Goal: Task Accomplishment & Management: Complete application form

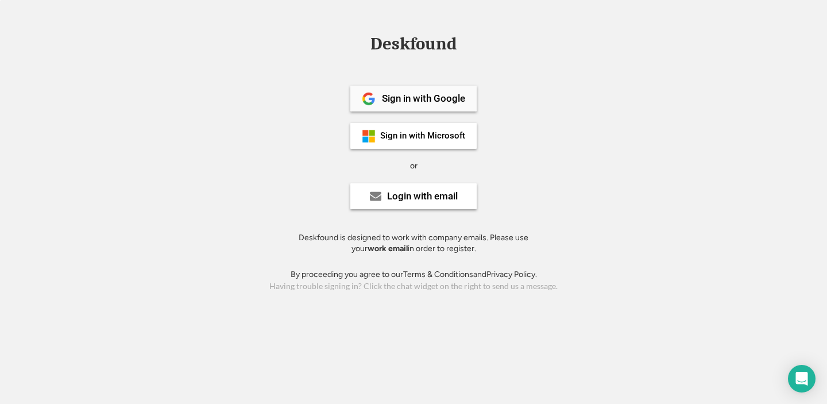
click at [399, 102] on div "Sign in with Google" at bounding box center [423, 99] width 83 height 10
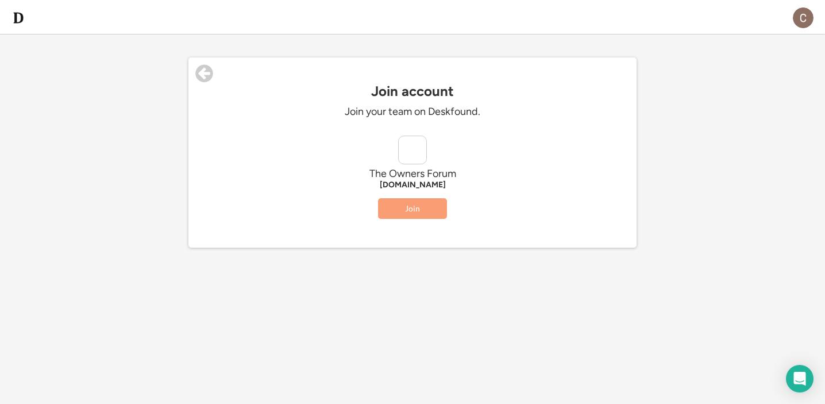
click at [420, 208] on button "Join" at bounding box center [412, 208] width 69 height 21
